Goal: Navigation & Orientation: Find specific page/section

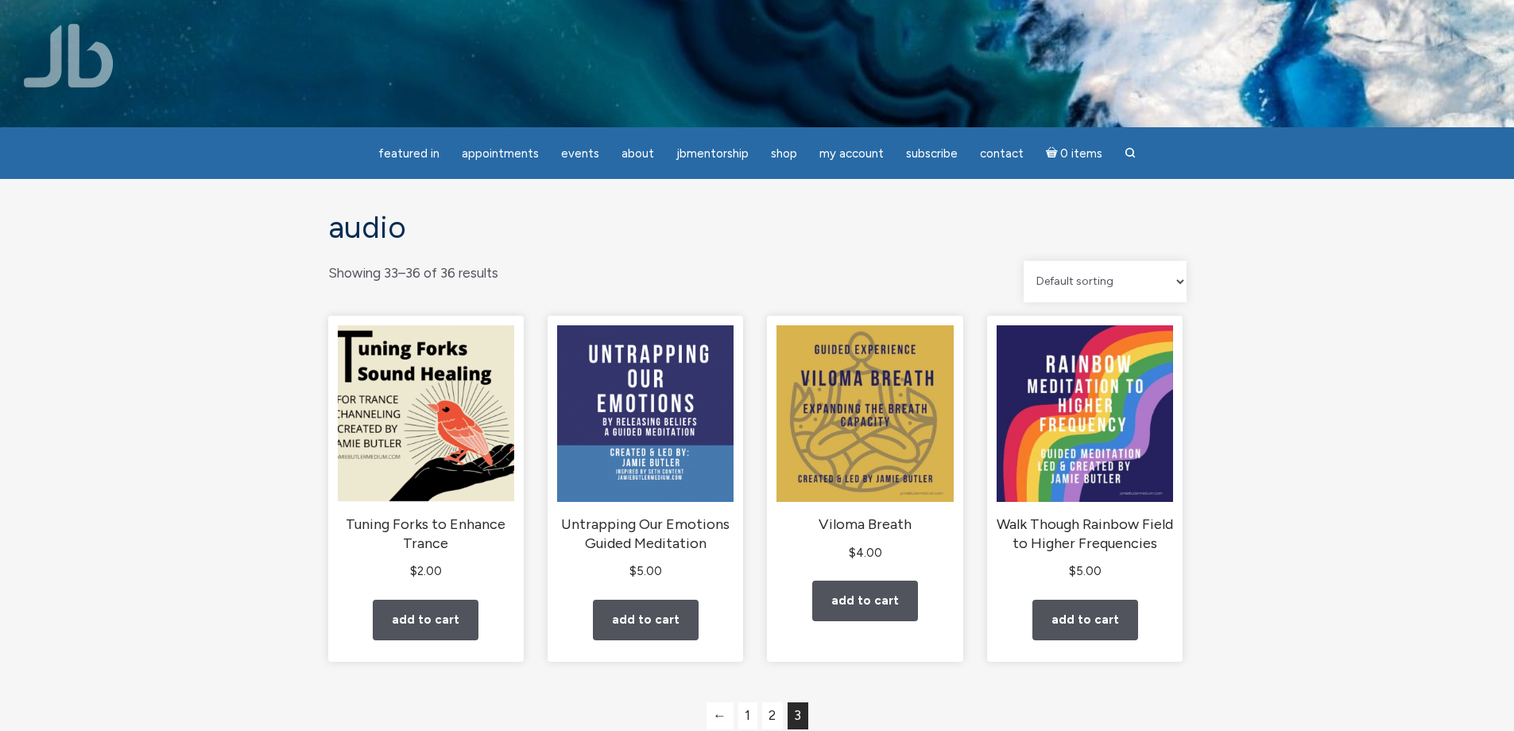
click at [96, 60] on img at bounding box center [69, 56] width 90 height 64
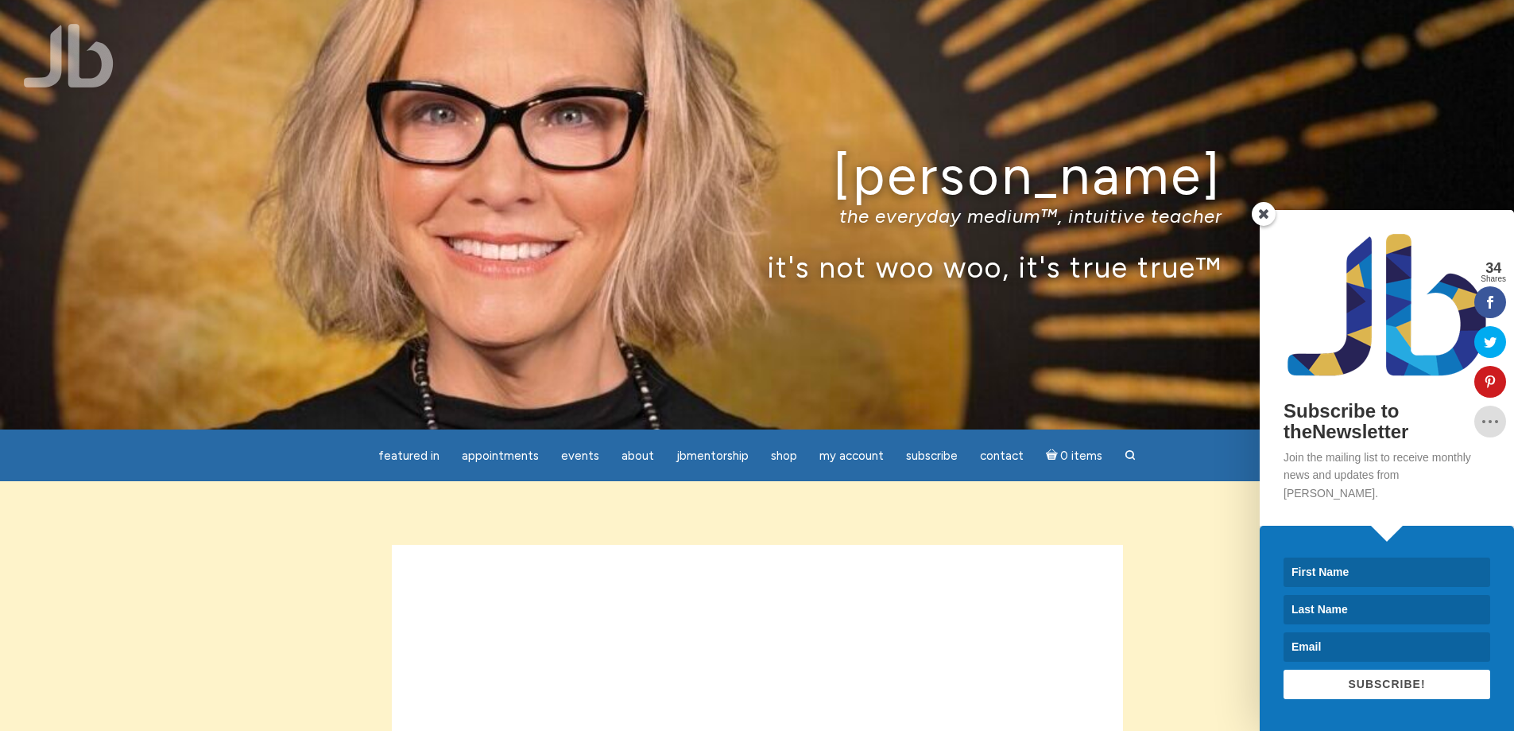
click at [1267, 226] on span at bounding box center [1264, 214] width 24 height 24
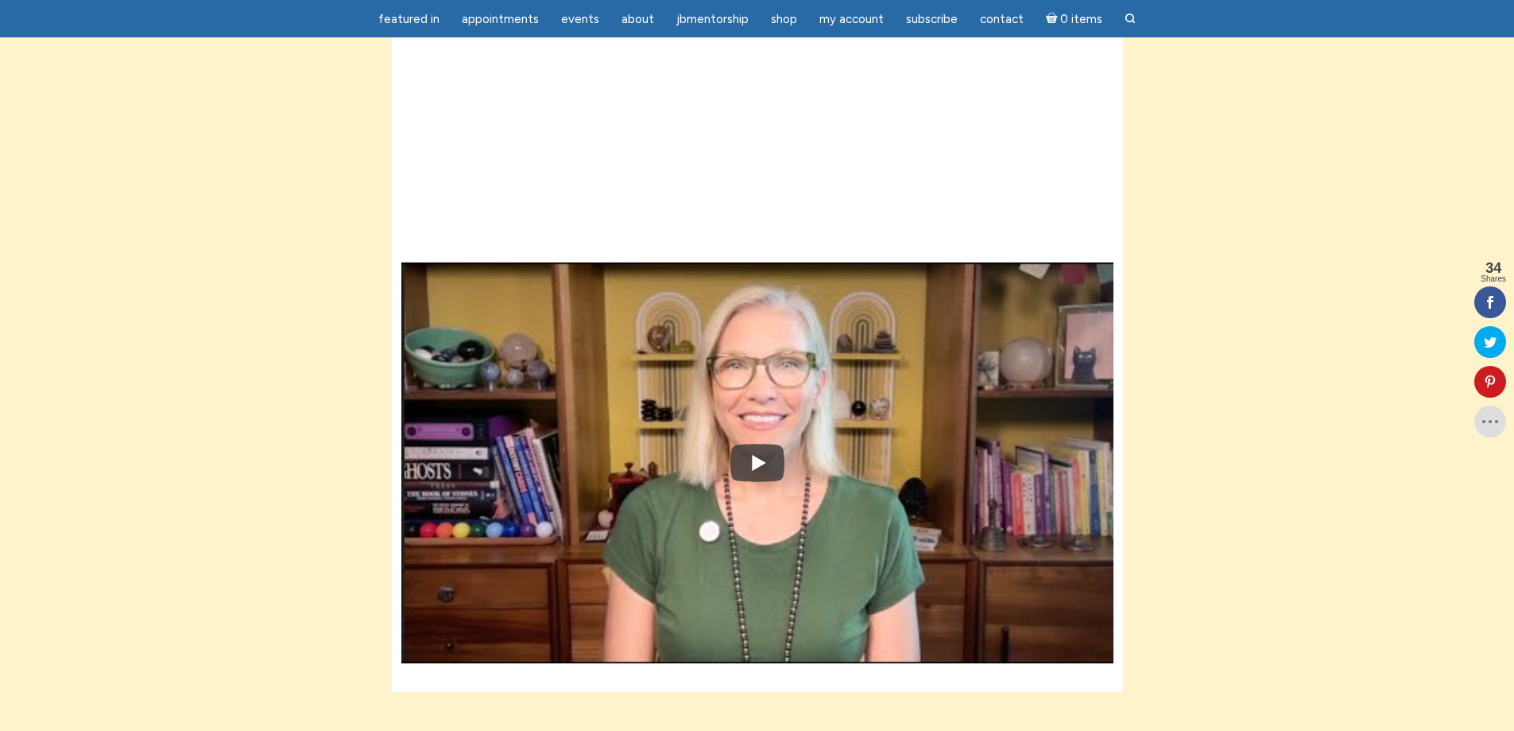
scroll to position [397, 0]
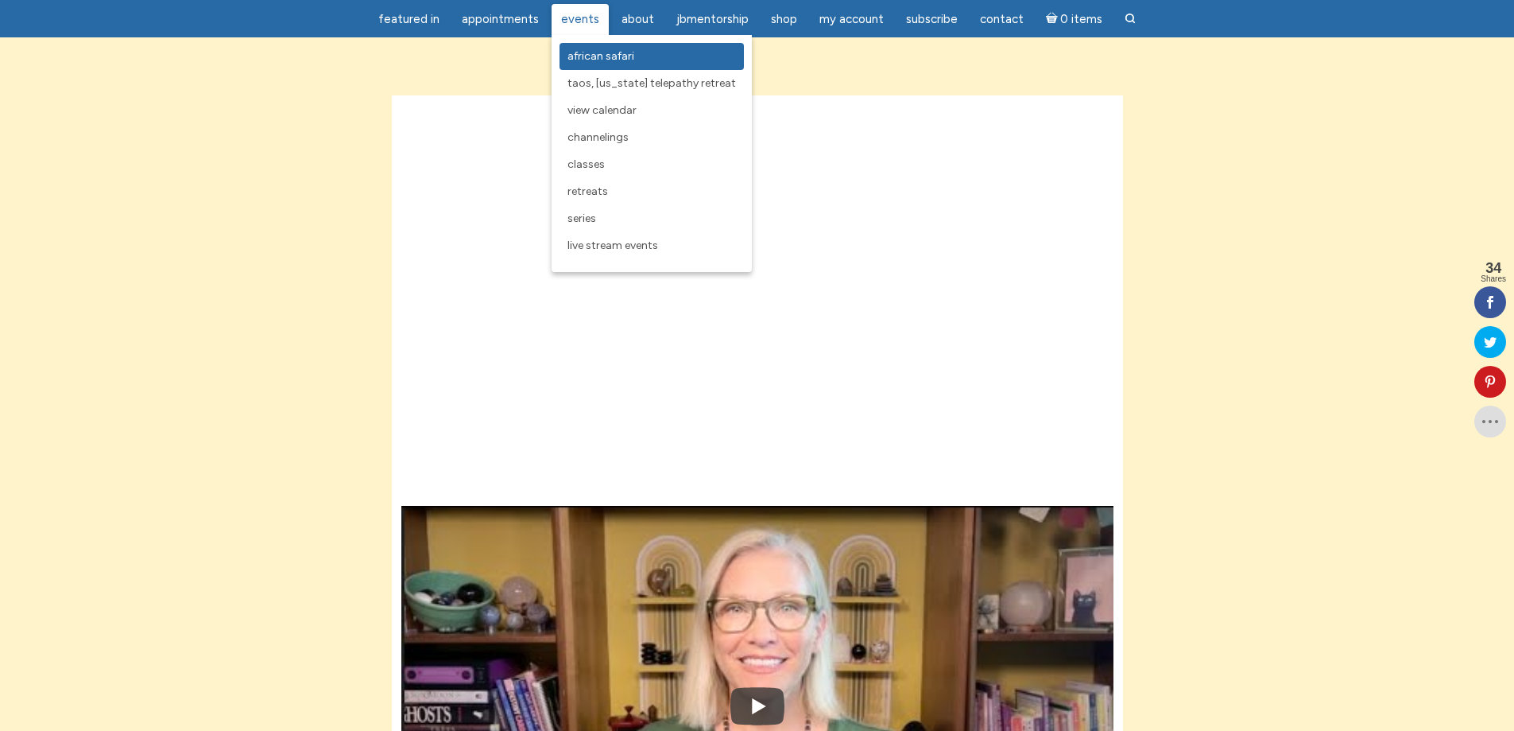
click at [594, 51] on span "African Safari" at bounding box center [601, 56] width 67 height 14
